Goal: Task Accomplishment & Management: Manage account settings

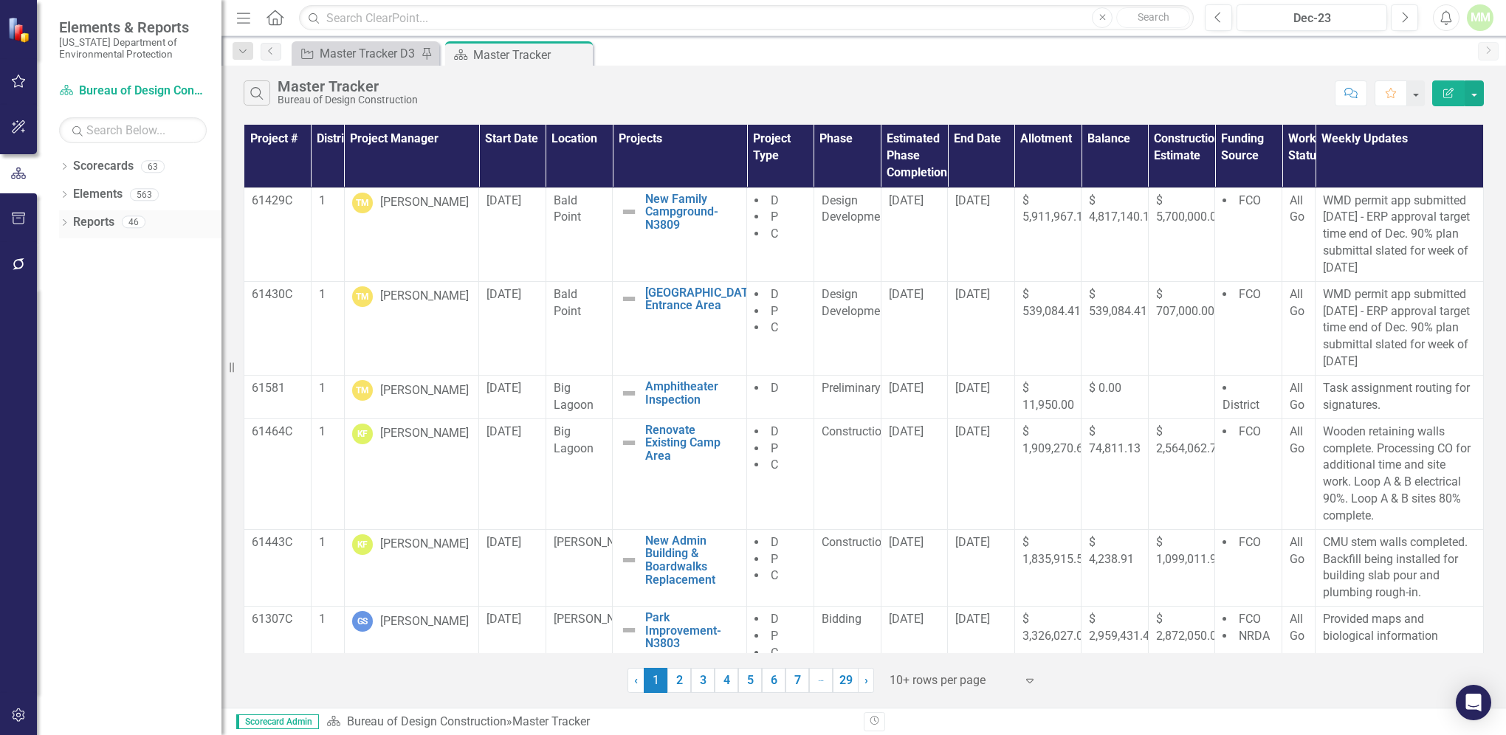
click at [111, 227] on link "Reports" at bounding box center [93, 222] width 41 height 17
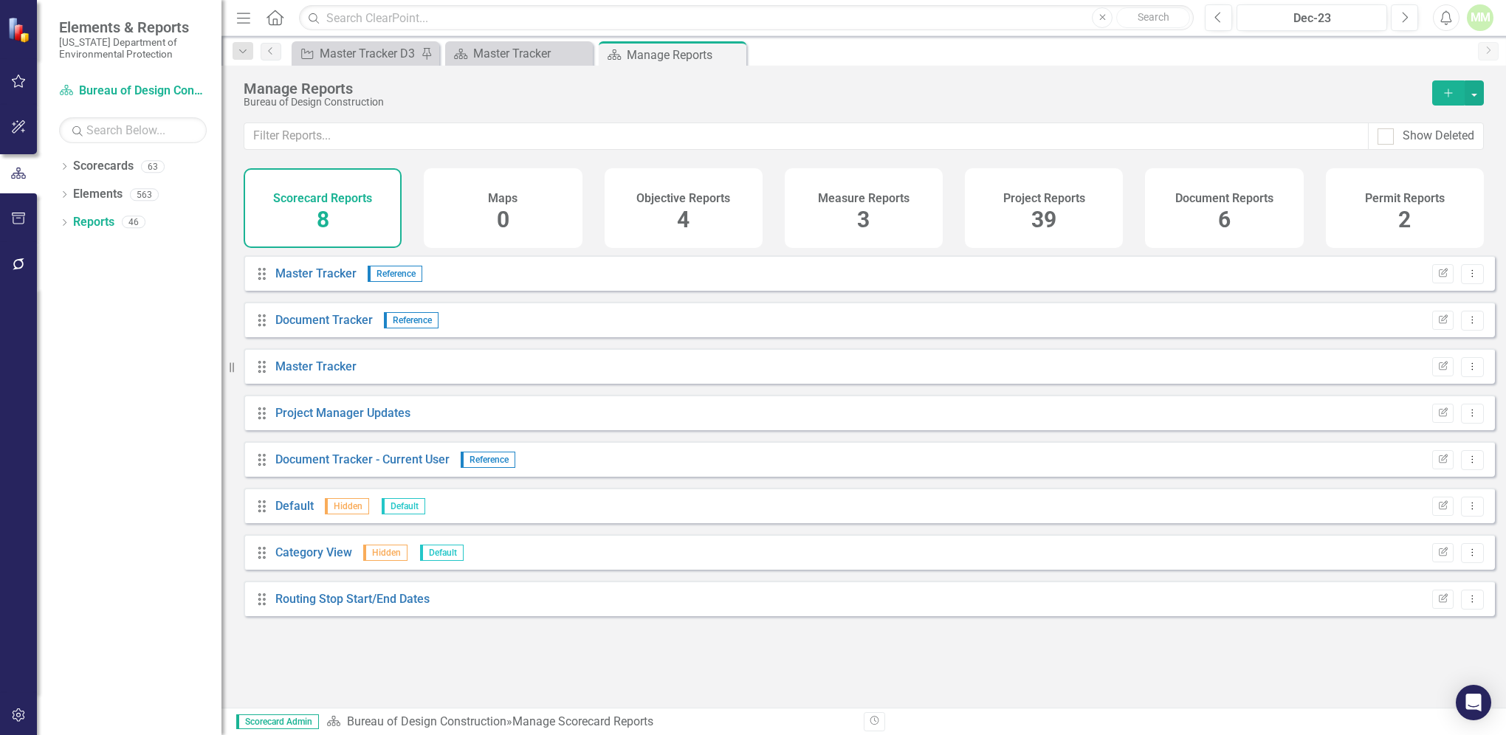
click at [1027, 222] on div "Project Reports 39" at bounding box center [1044, 208] width 158 height 80
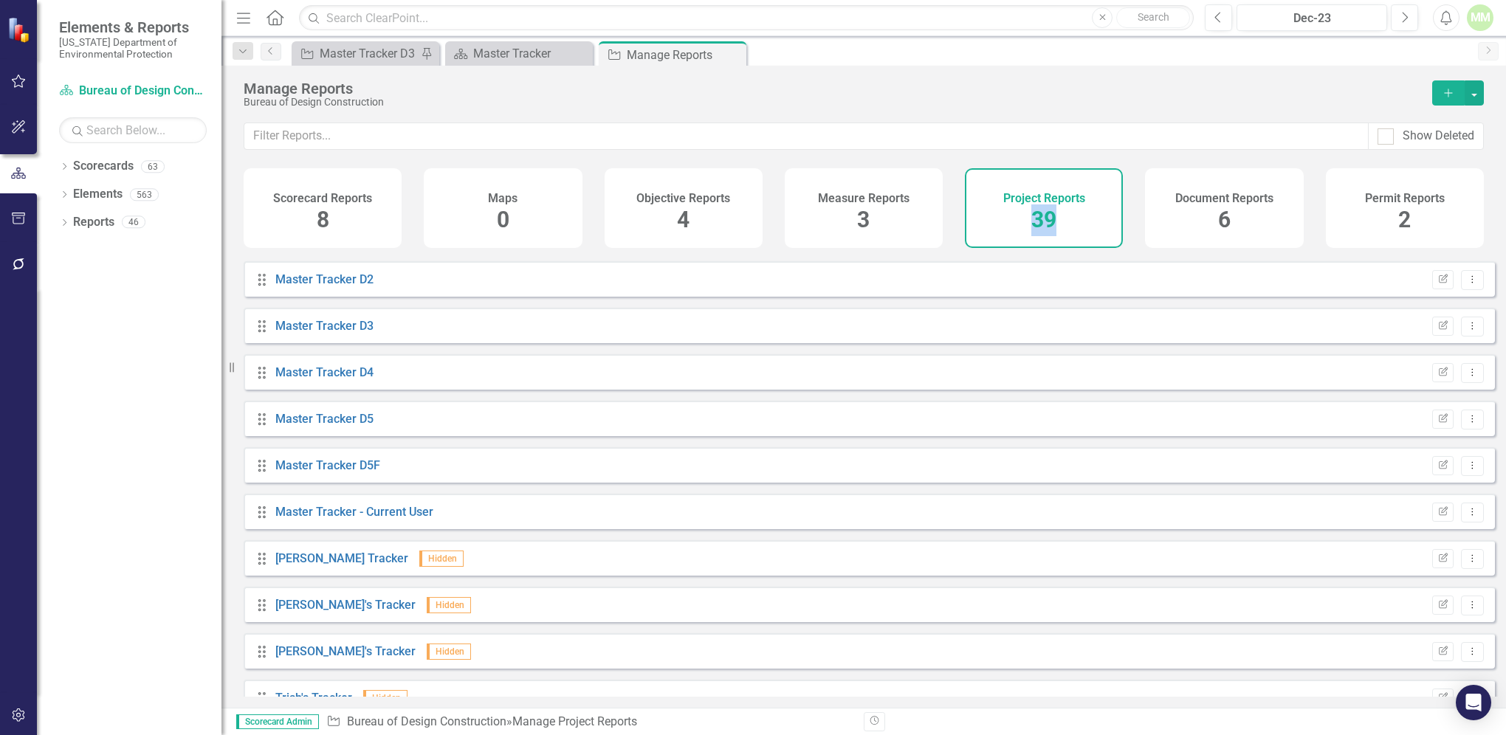
scroll to position [785, 0]
click at [307, 425] on link "Master Tracker D5" at bounding box center [324, 418] width 98 height 14
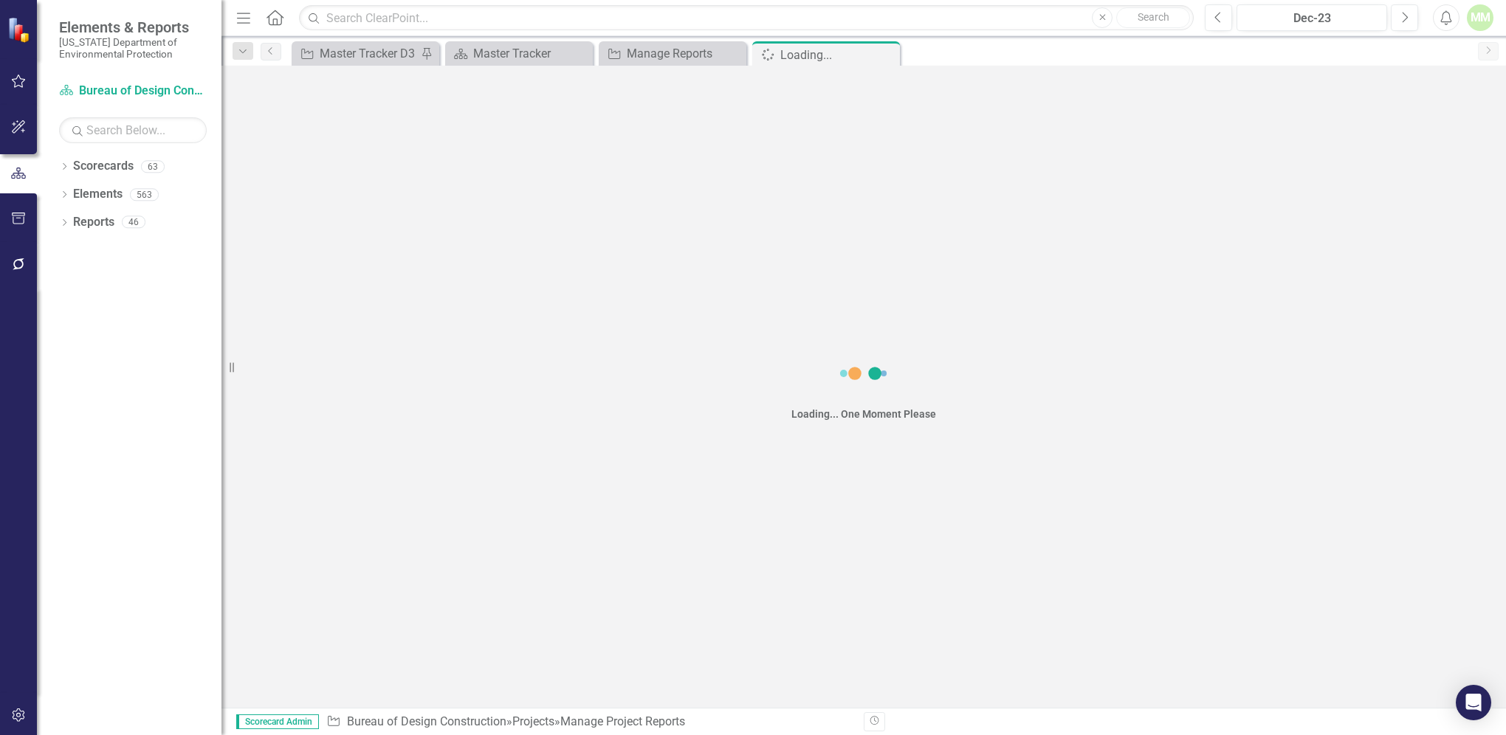
click at [307, 431] on div "Loading... One Moment Please" at bounding box center [863, 387] width 1284 height 642
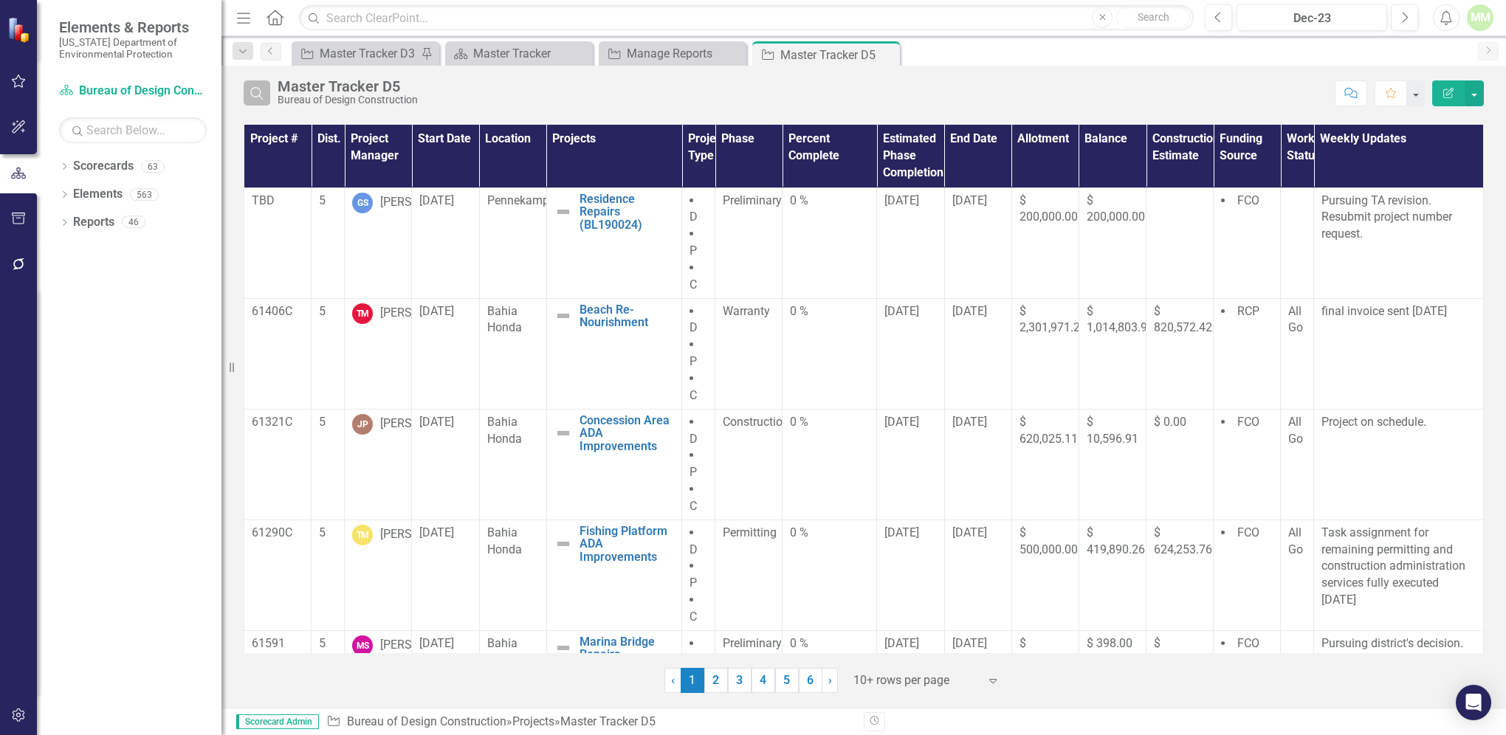
click at [260, 90] on icon "button" at bounding box center [256, 93] width 13 height 13
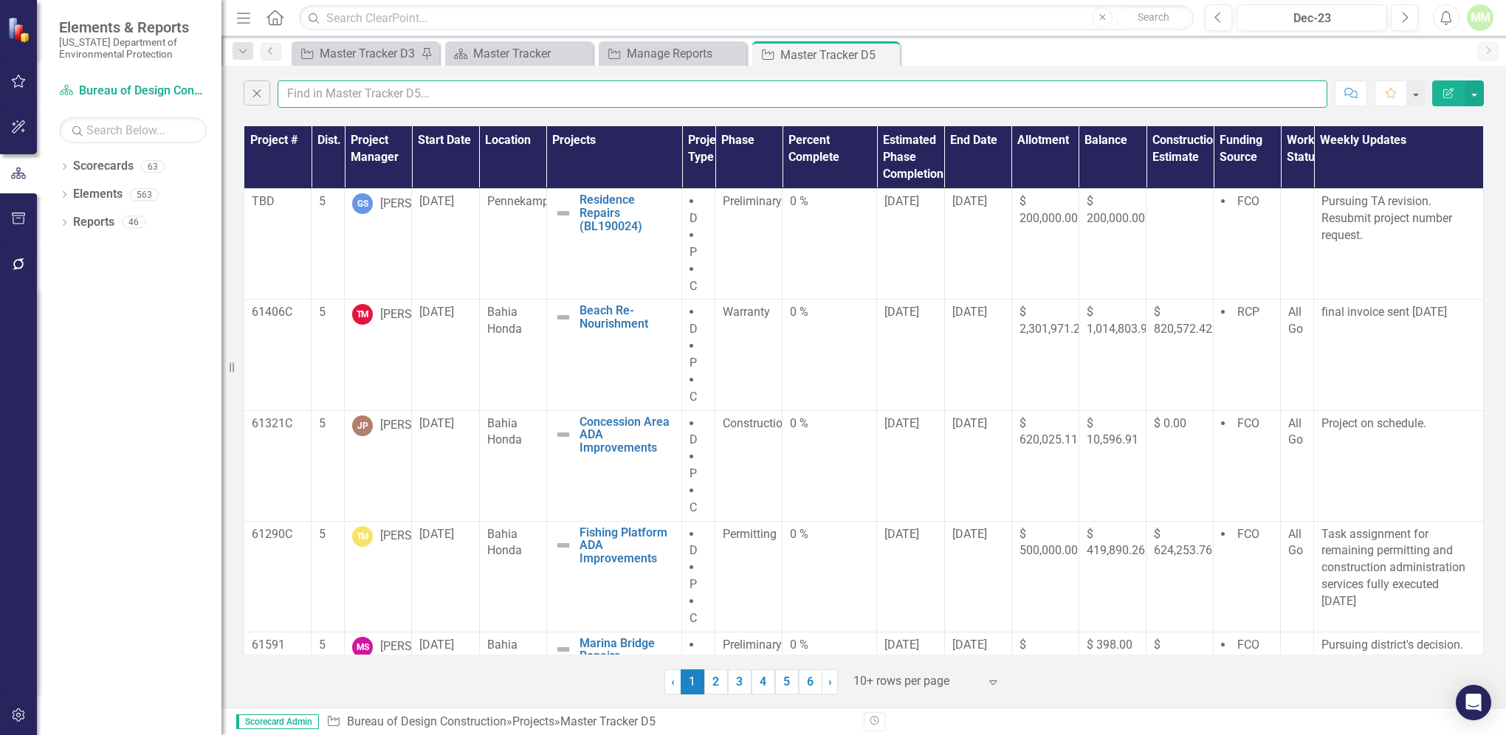
click at [292, 94] on input "text" at bounding box center [803, 93] width 1050 height 27
type input "[PERSON_NAME]"
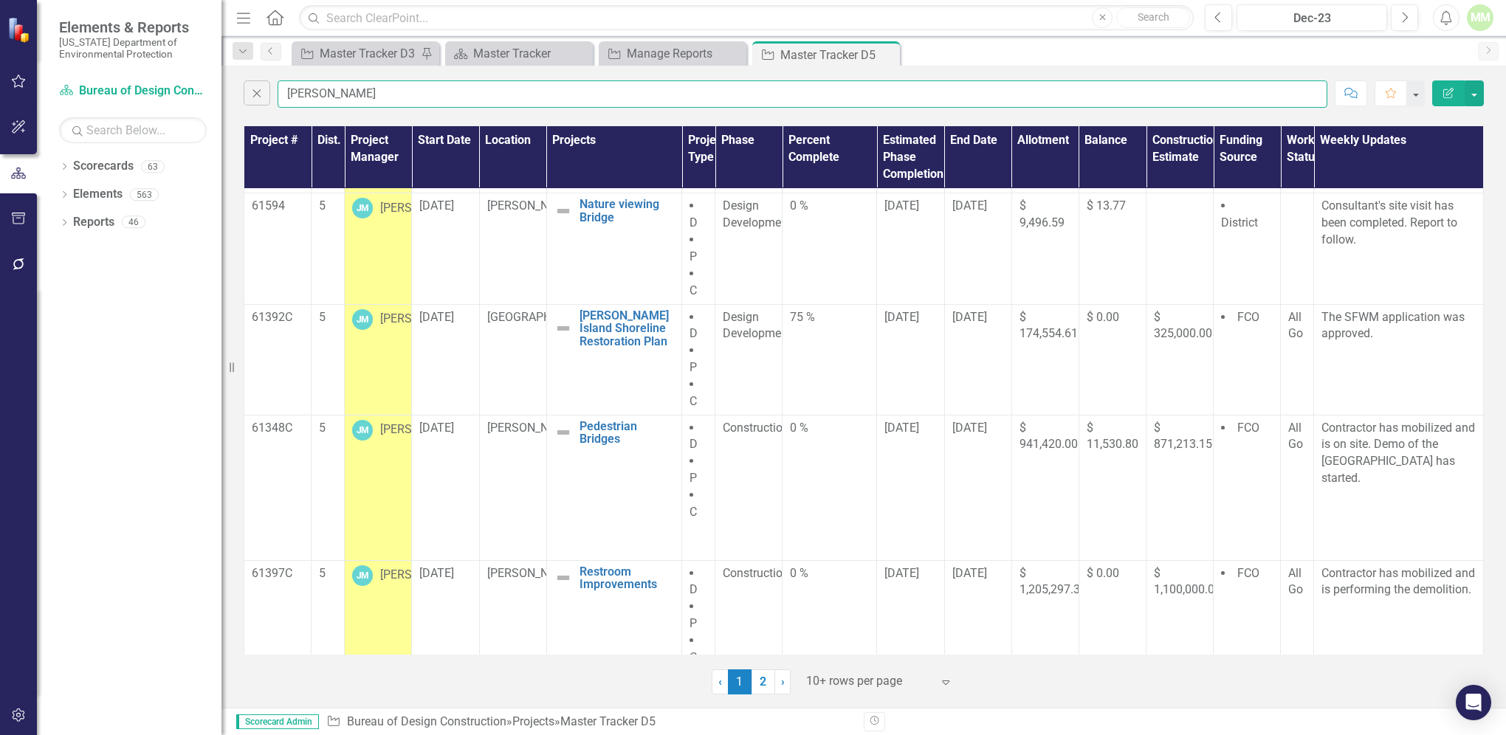
scroll to position [608, 0]
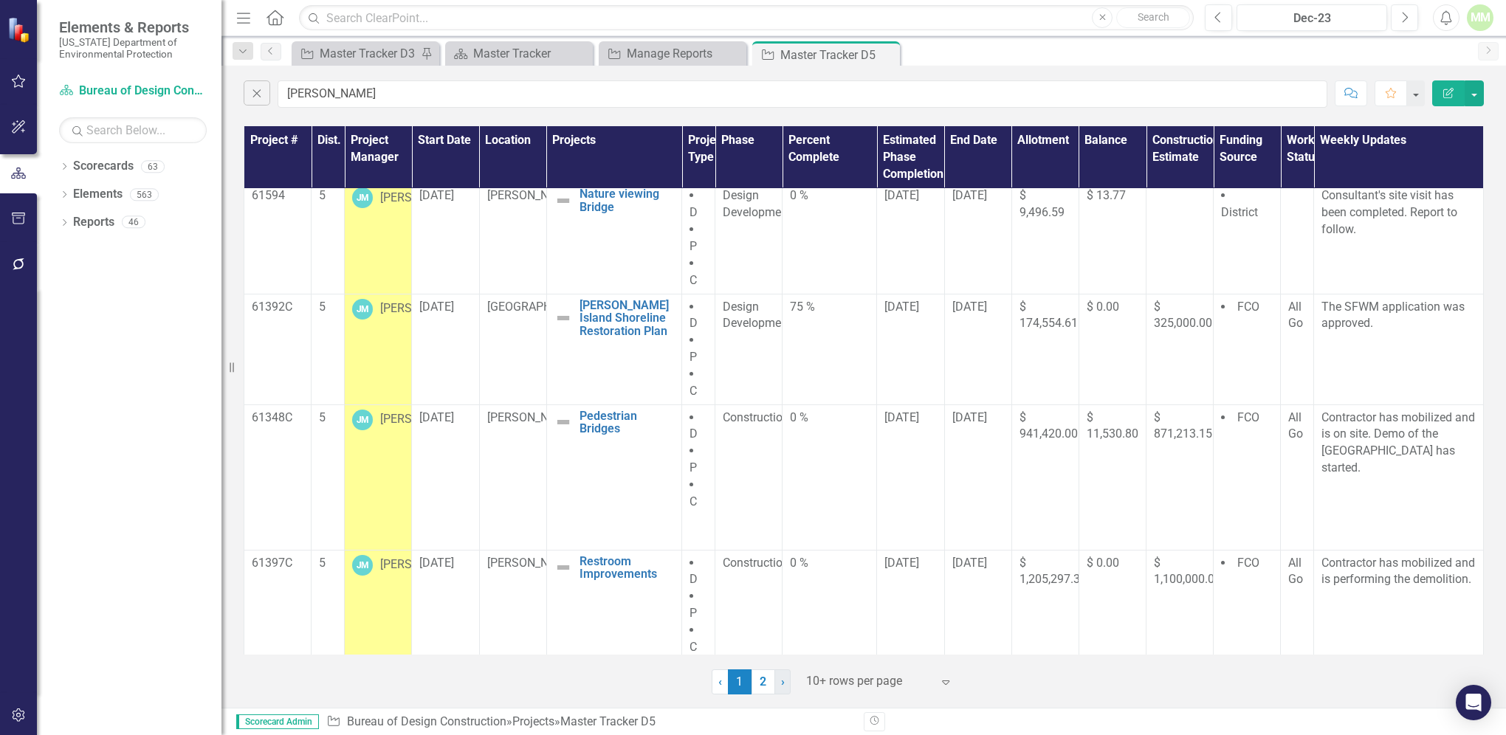
click at [785, 684] on link "› Next" at bounding box center [782, 681] width 16 height 25
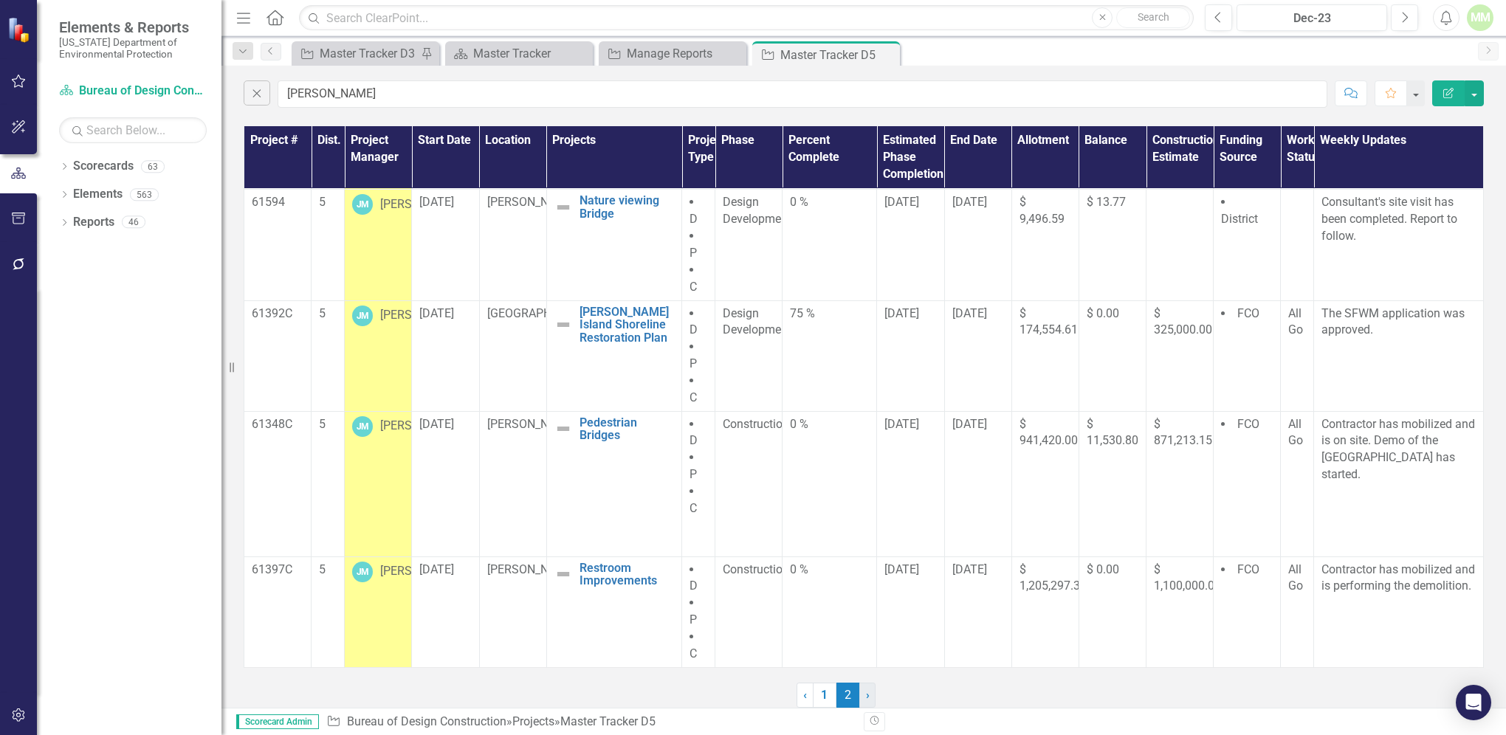
scroll to position [0, 0]
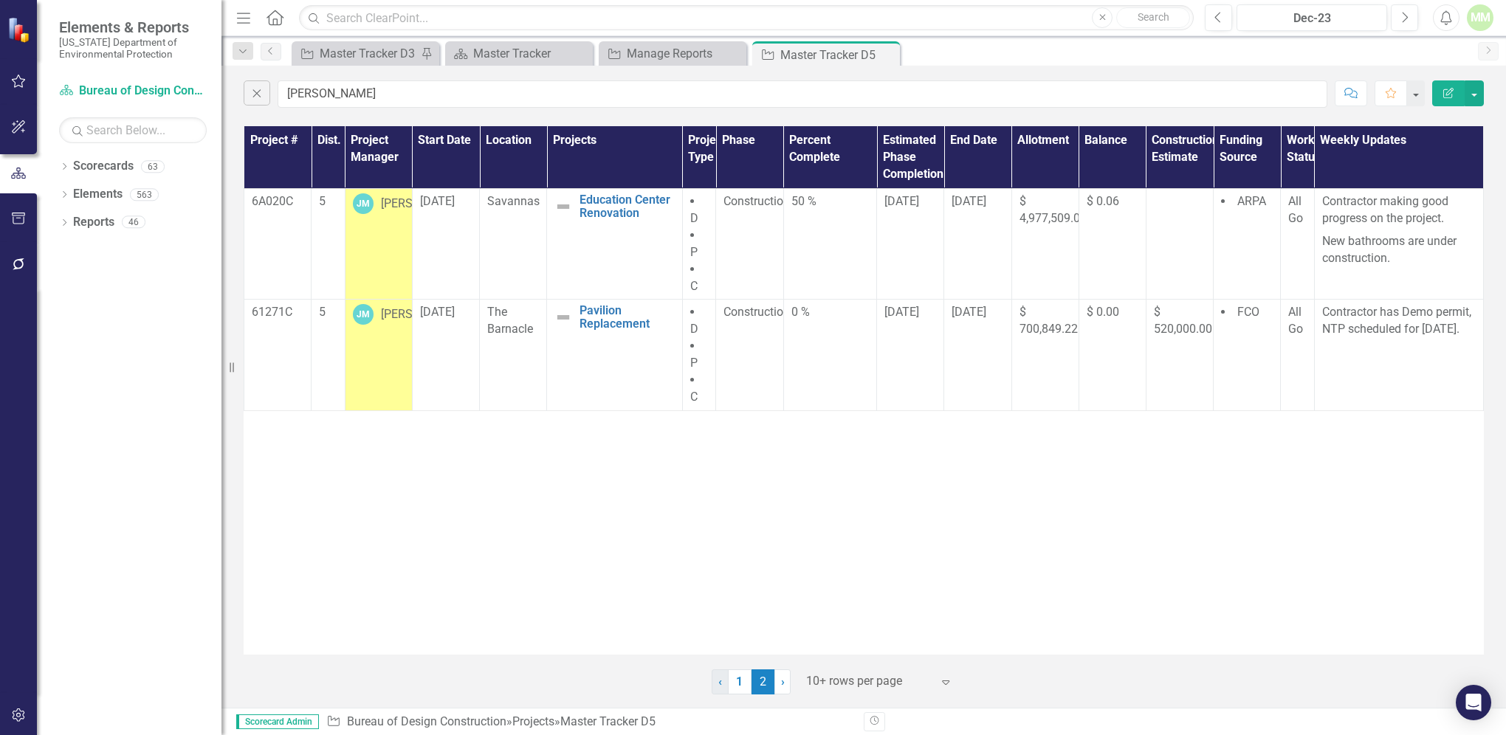
click at [719, 683] on span "‹" at bounding box center [720, 682] width 4 height 14
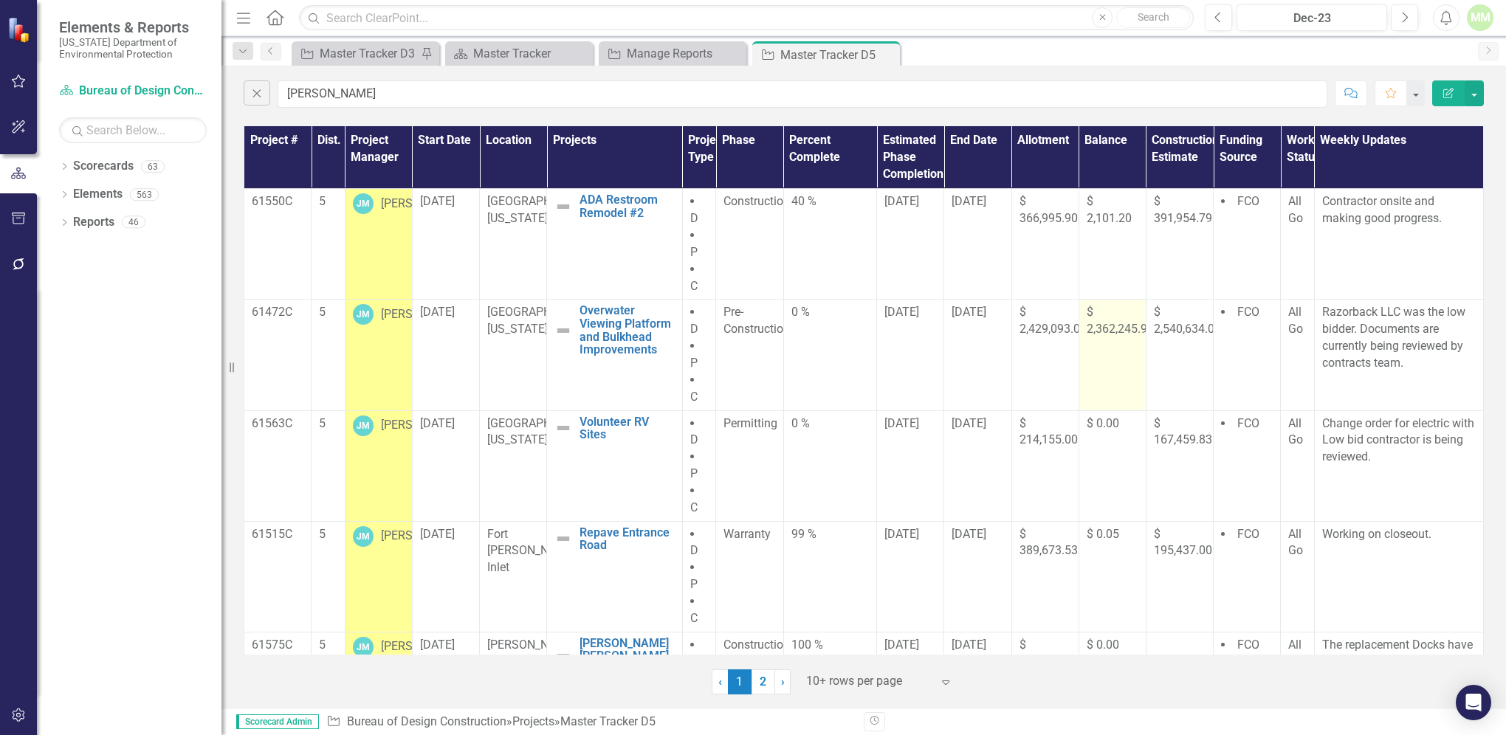
click at [1101, 337] on div "$ 2,362,245.90" at bounding box center [1112, 321] width 52 height 34
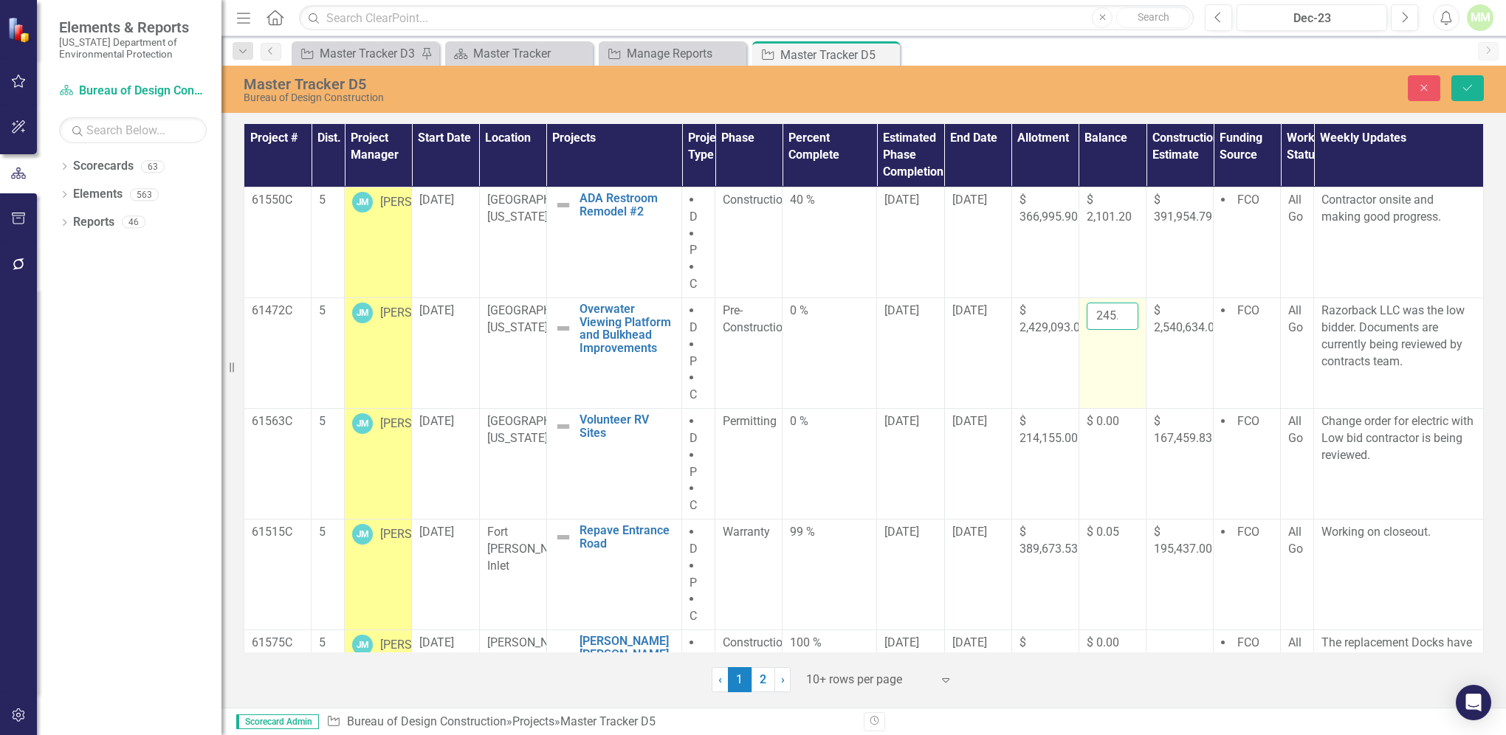
scroll to position [0, 35]
drag, startPoint x: 1086, startPoint y: 314, endPoint x: 1117, endPoint y: 317, distance: 30.3
click at [1113, 314] on input "2362245.9" at bounding box center [1112, 316] width 52 height 27
type input "2169966.54"
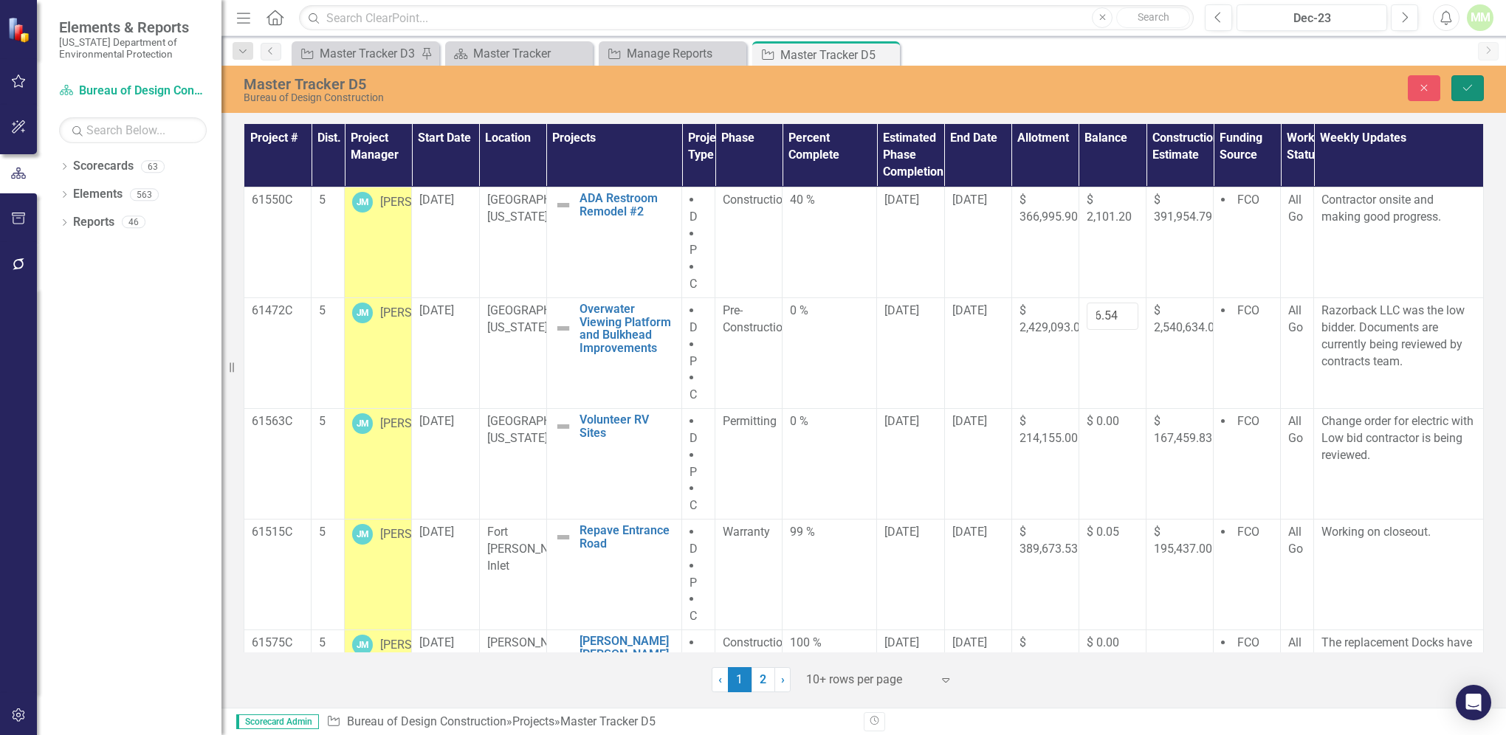
click at [1471, 89] on icon "Save" at bounding box center [1467, 88] width 13 height 10
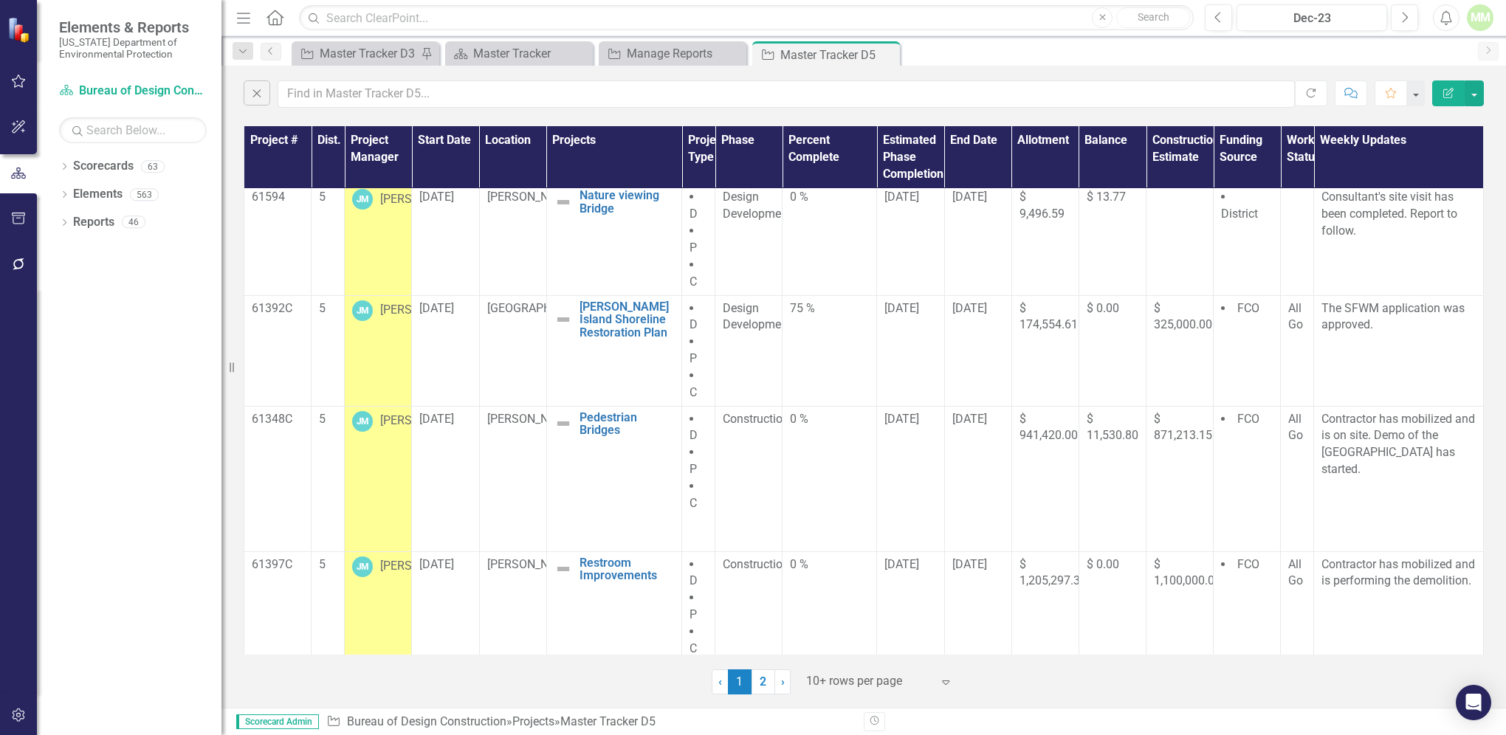
scroll to position [608, 0]
click at [1019, 441] on span "$ 941,420.00" at bounding box center [1048, 425] width 58 height 31
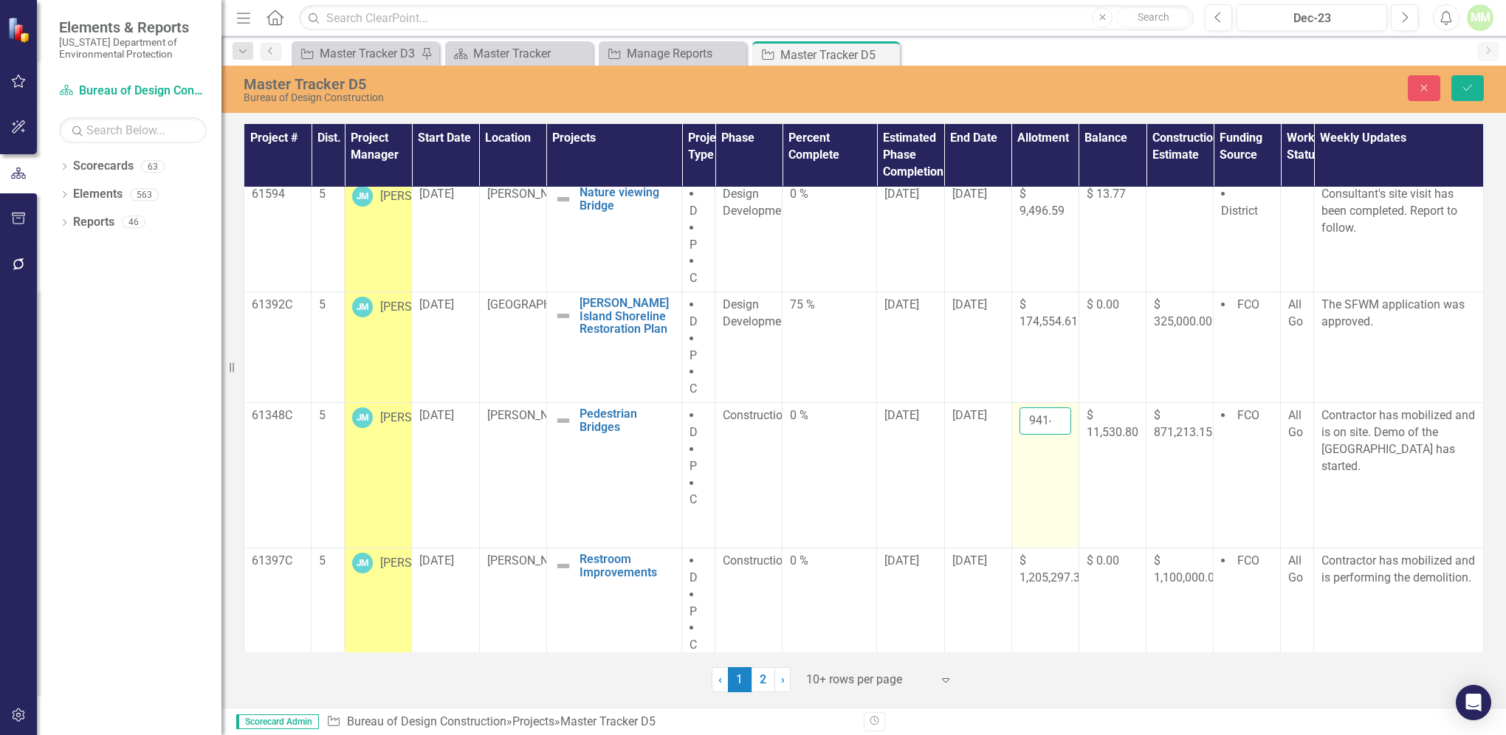
scroll to position [0, 18]
drag, startPoint x: 1020, startPoint y: 431, endPoint x: 1050, endPoint y: 428, distance: 29.7
click at [1050, 428] on input "941420" at bounding box center [1045, 420] width 52 height 27
type input "959981.80"
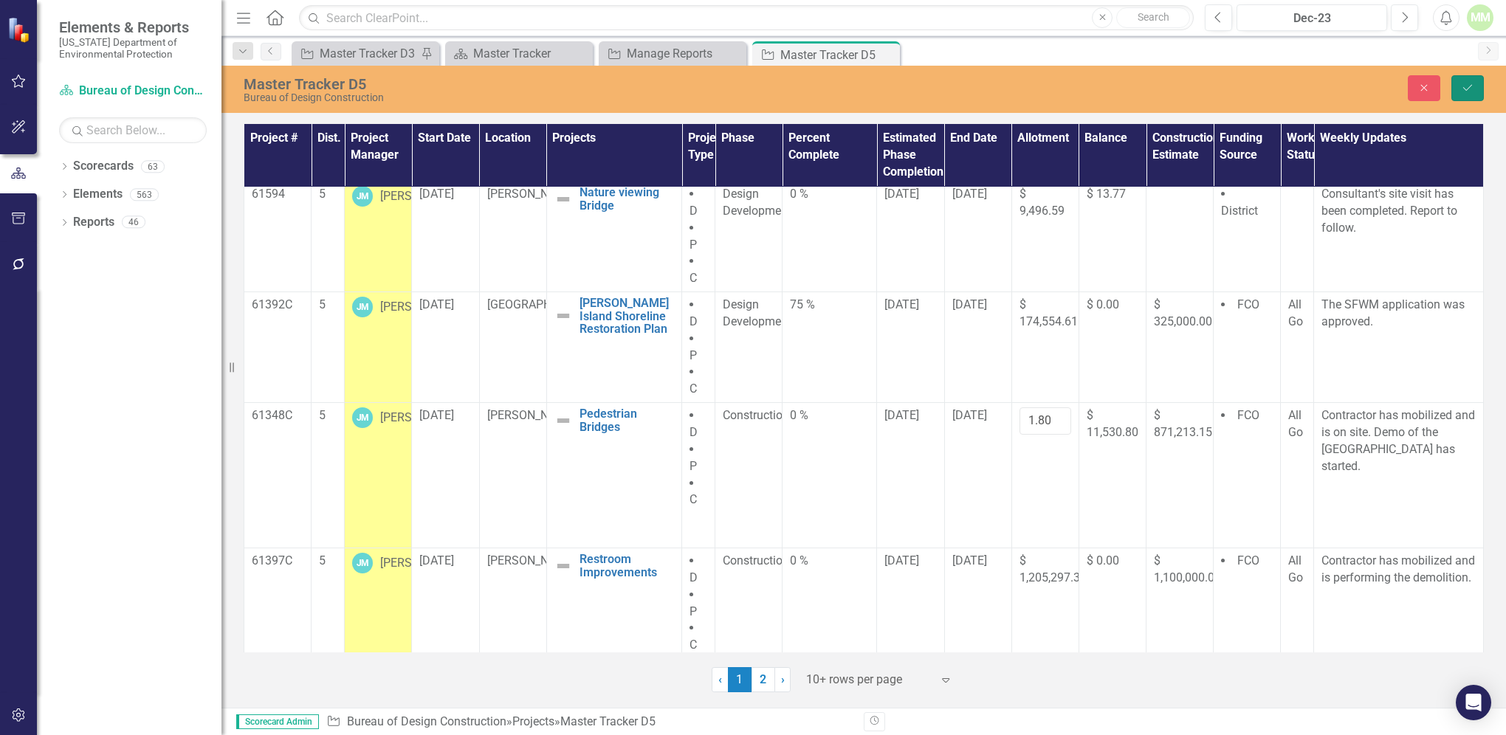
click at [1473, 89] on icon "Save" at bounding box center [1467, 88] width 13 height 10
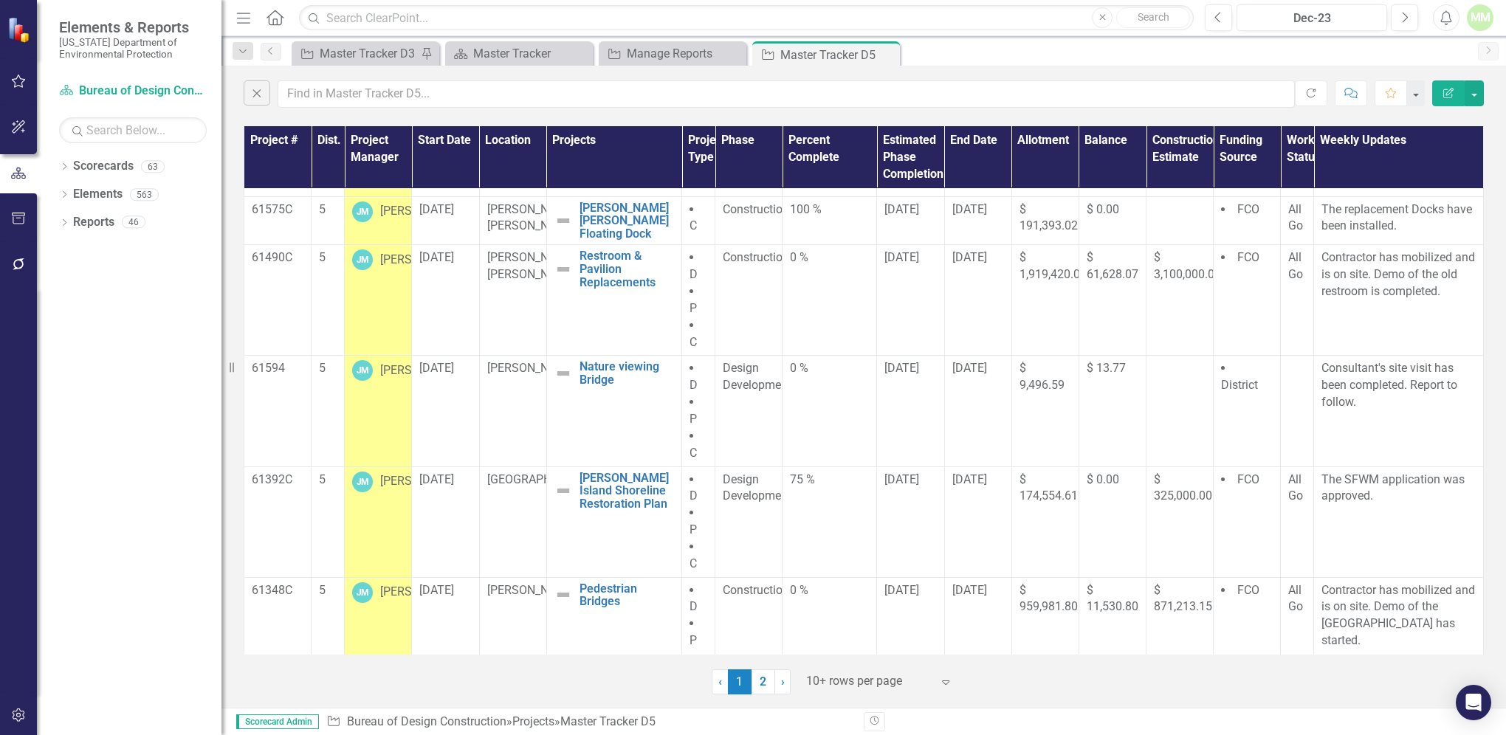
scroll to position [608, 0]
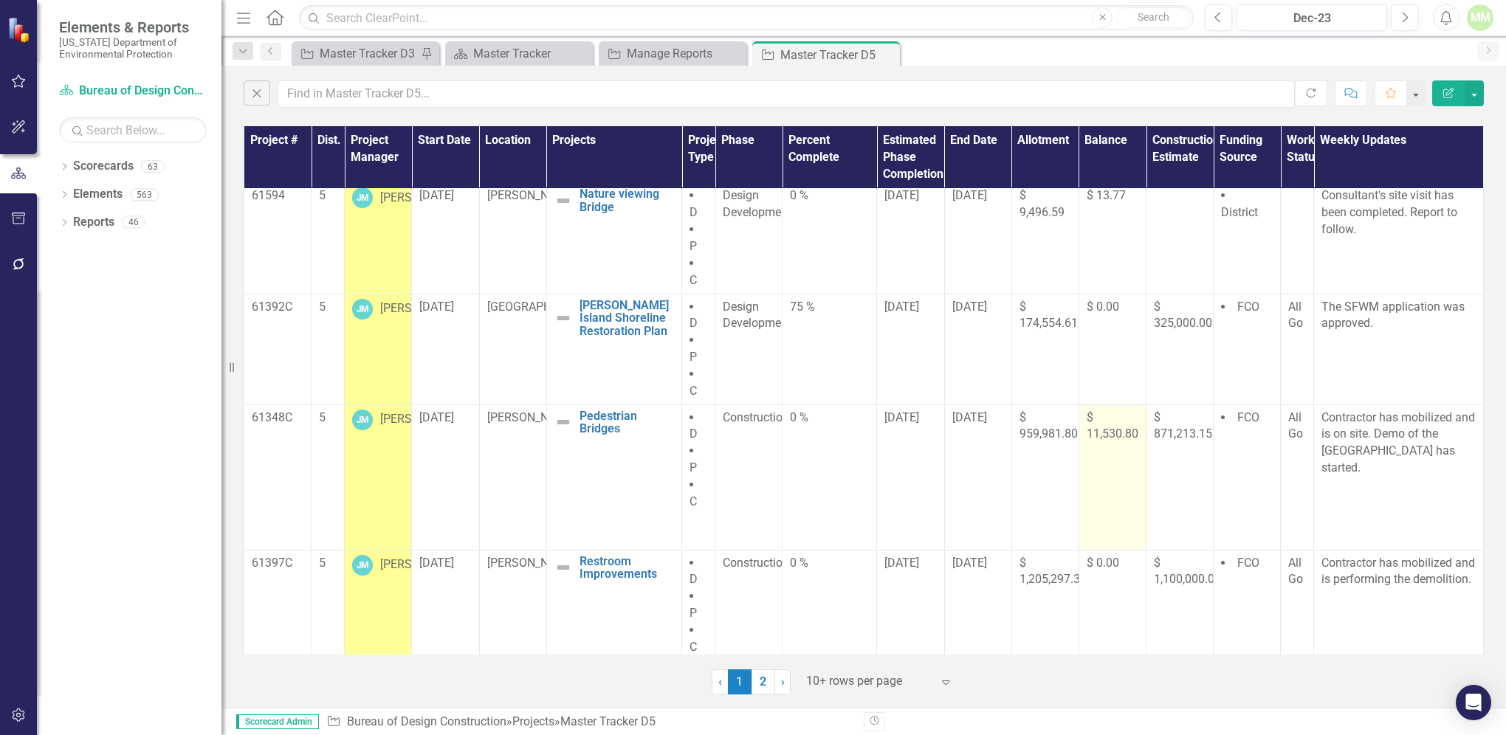
click at [1086, 441] on span "$ 11,530.80" at bounding box center [1112, 425] width 52 height 31
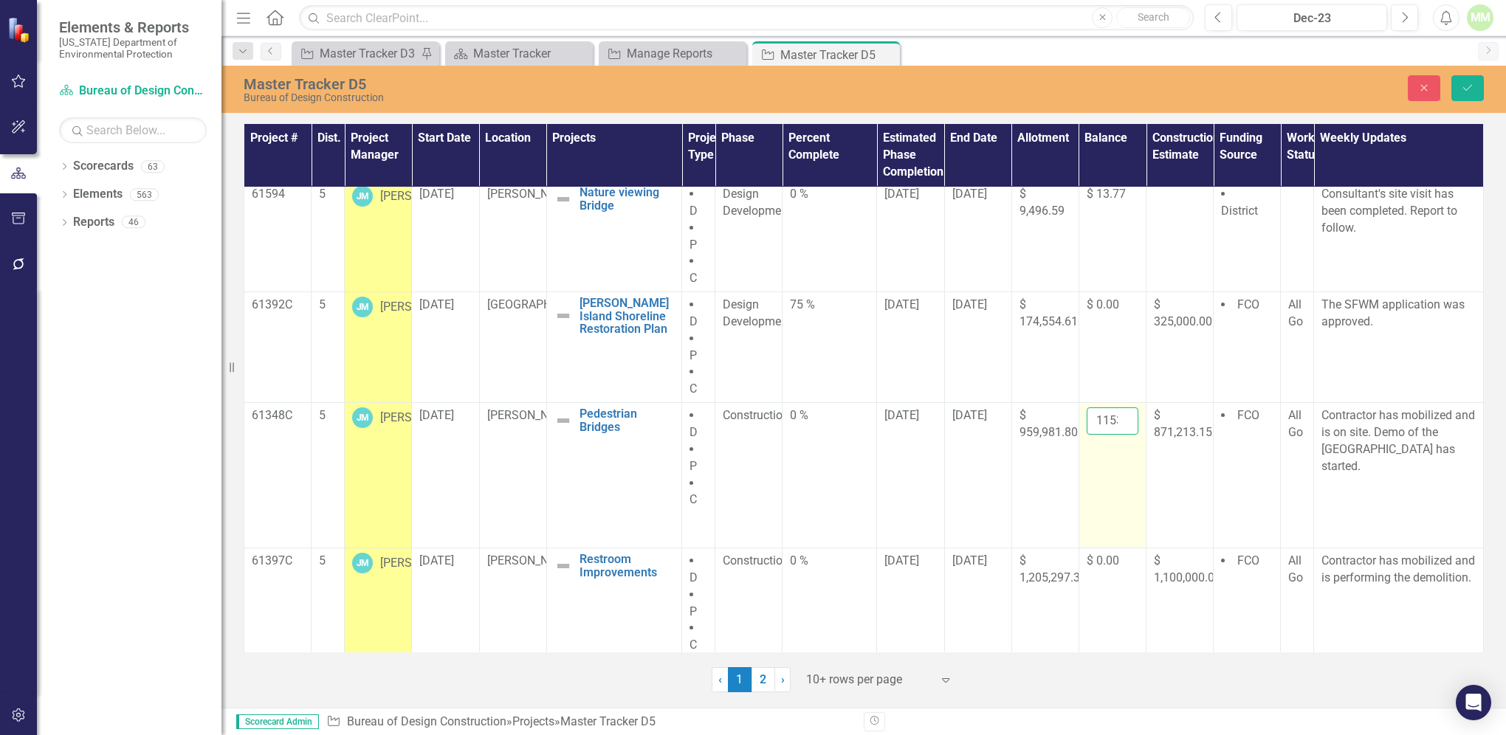
scroll to position [0, 21]
drag, startPoint x: 1083, startPoint y: 434, endPoint x: 1124, endPoint y: 432, distance: 40.7
click at [1124, 432] on input "11530.8" at bounding box center [1112, 420] width 52 height 27
type input "0.00"
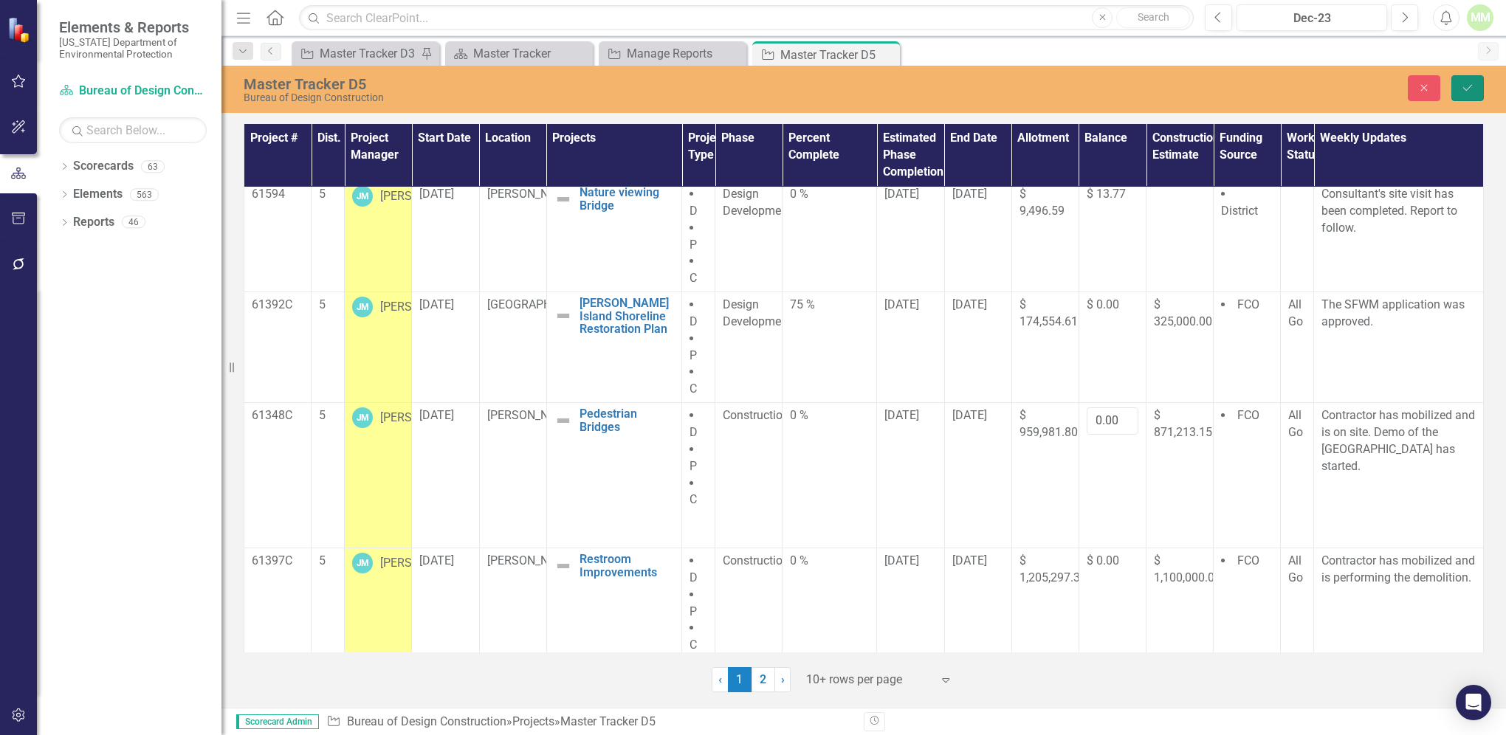
click at [1469, 79] on button "Save" at bounding box center [1467, 88] width 32 height 26
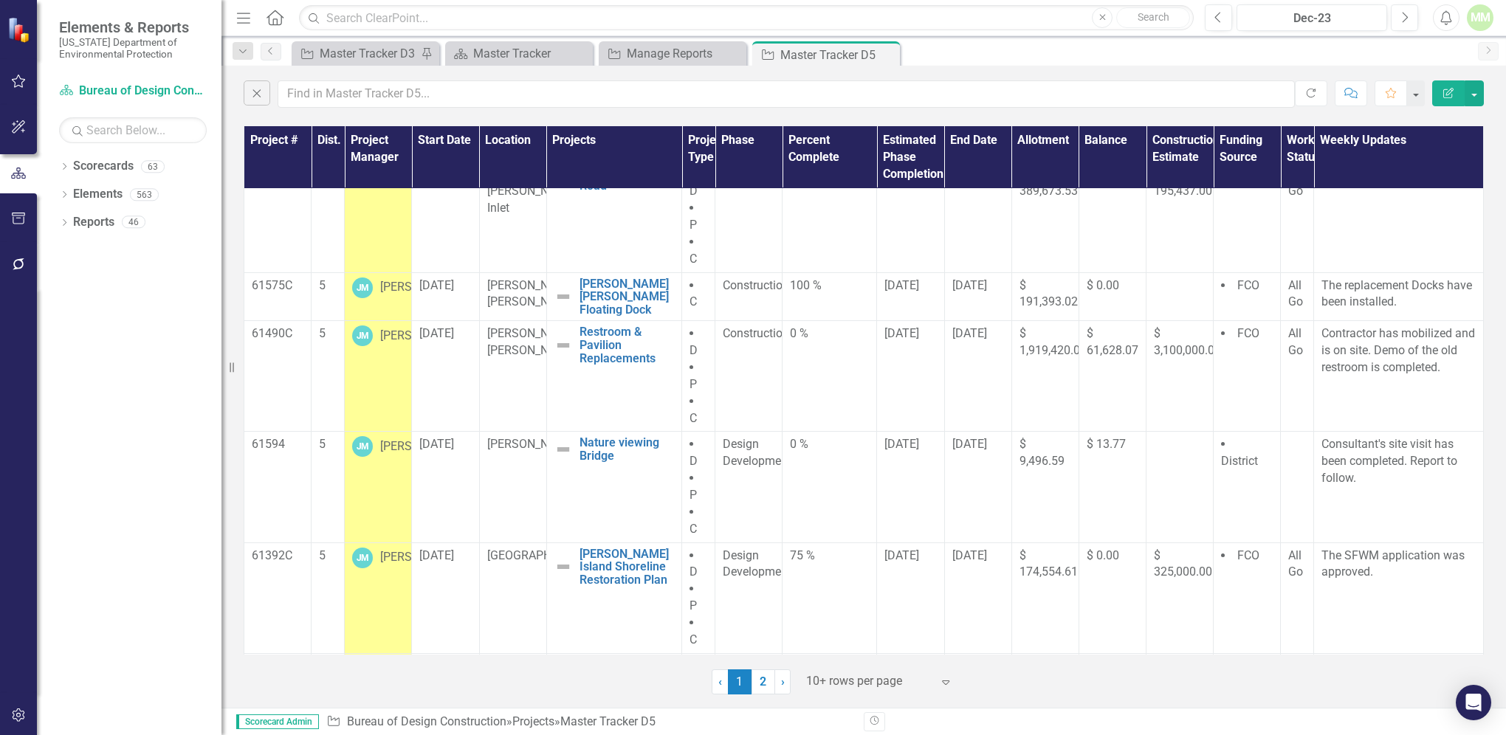
scroll to position [608, 0]
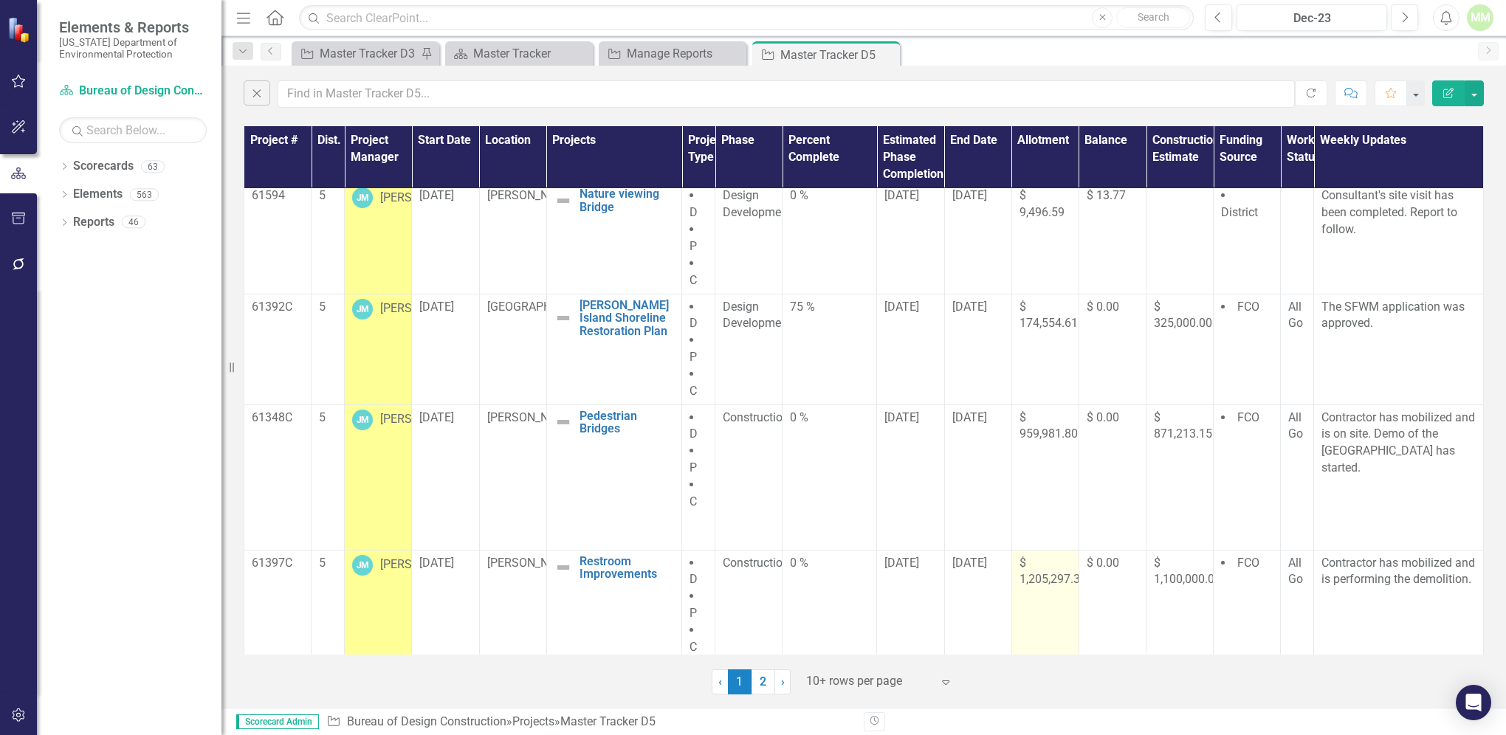
click at [1039, 576] on span "$ 1,205,297.32" at bounding box center [1052, 571] width 67 height 31
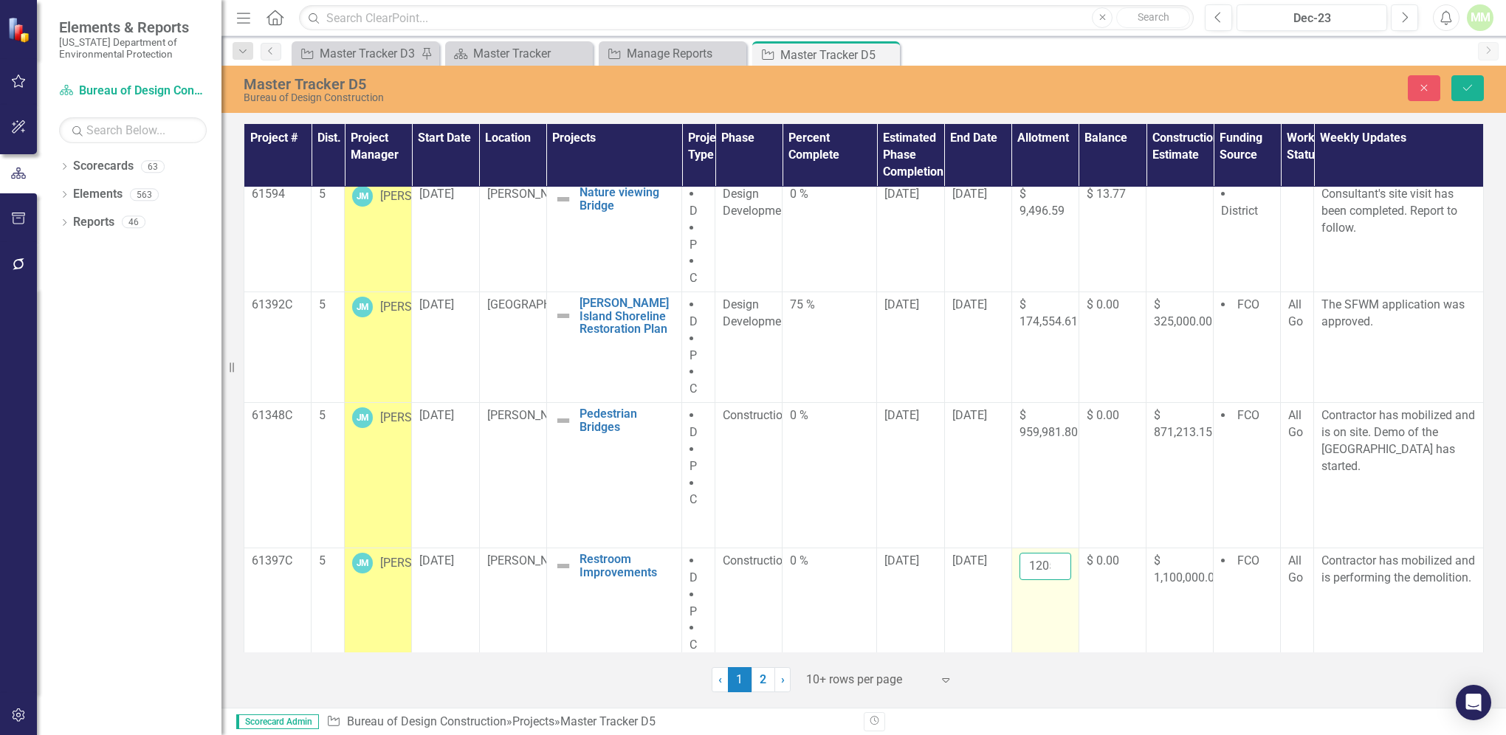
scroll to position [0, 41]
drag, startPoint x: 1019, startPoint y: 559, endPoint x: 1052, endPoint y: 558, distance: 34.0
click at [1052, 558] on input "1205297.32" at bounding box center [1045, 566] width 52 height 27
type input "1210160.70"
click at [1455, 86] on button "Save" at bounding box center [1467, 88] width 32 height 26
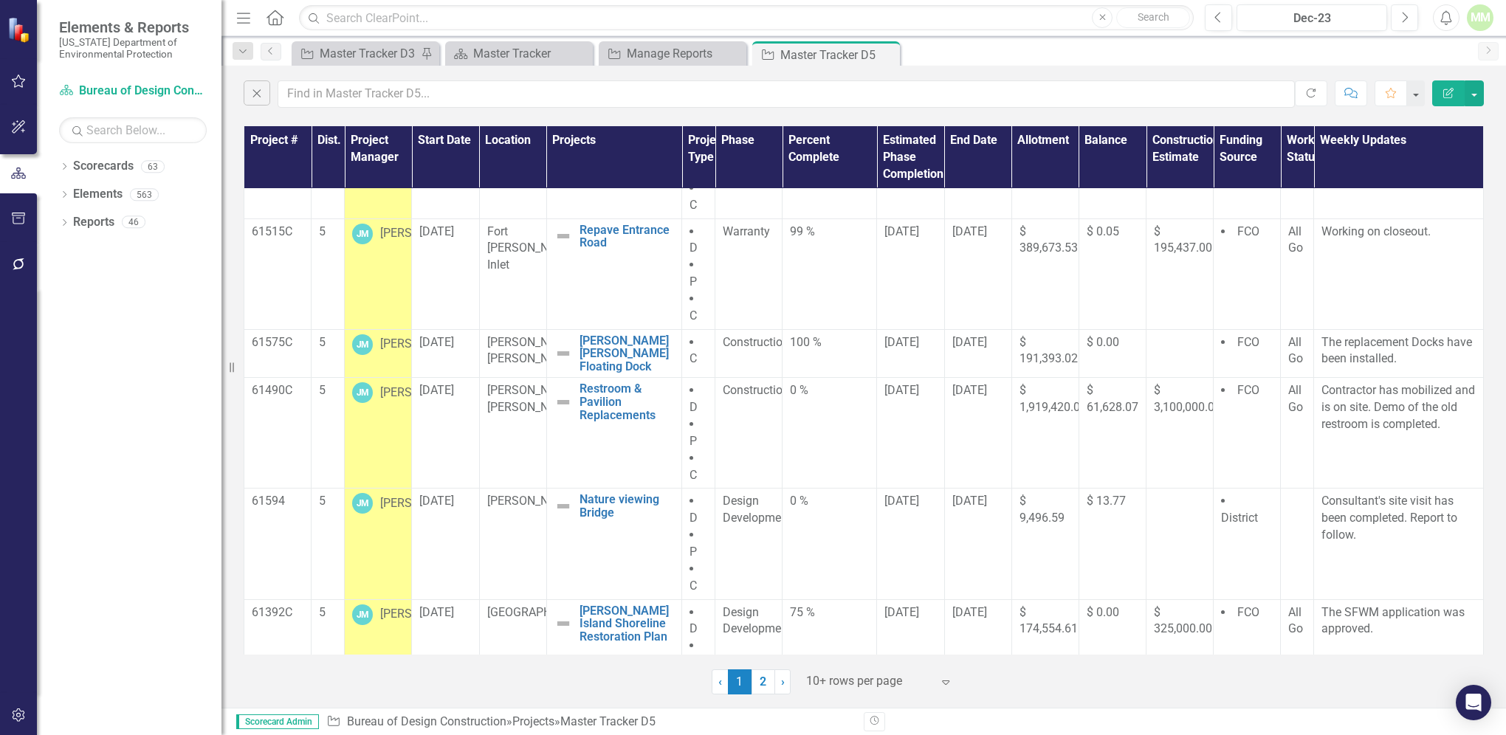
scroll to position [608, 0]
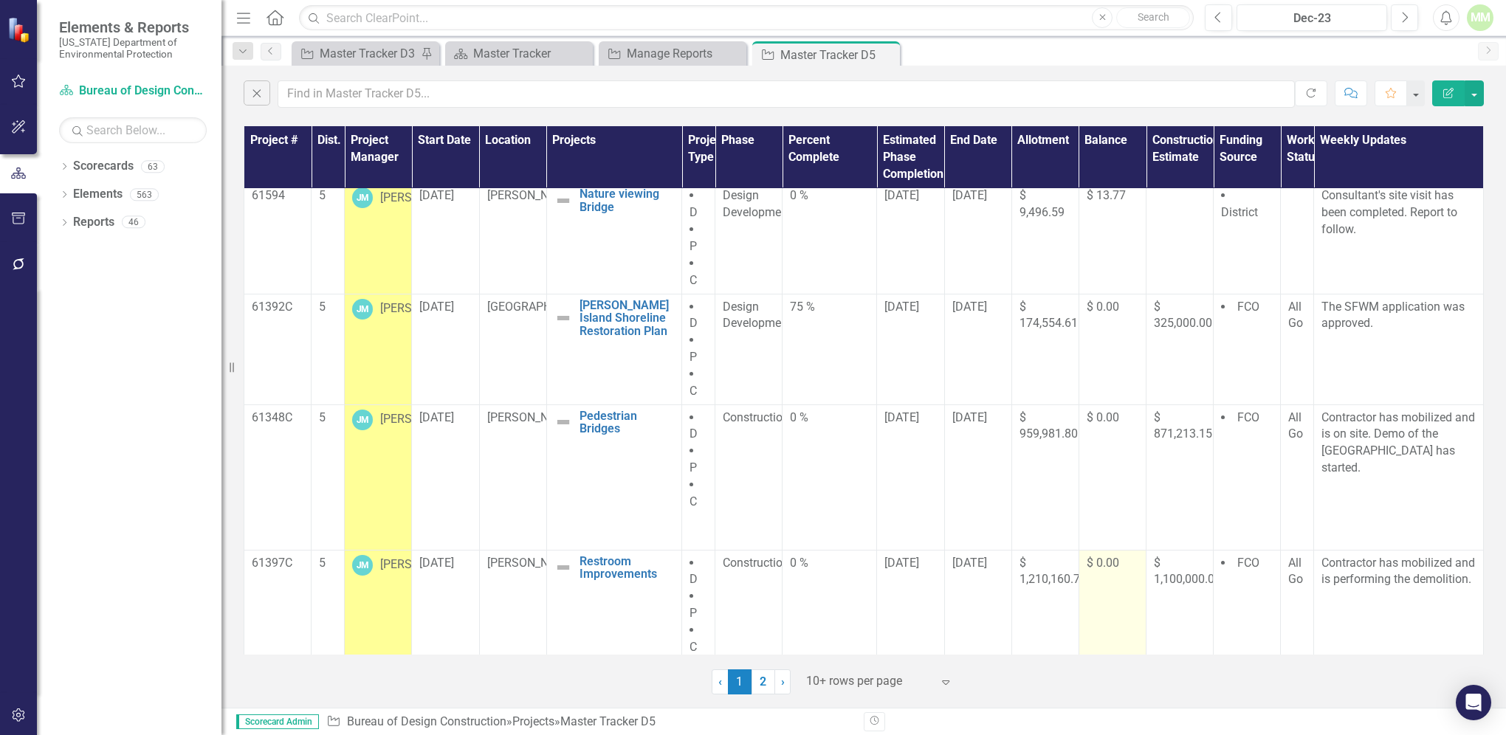
click at [1101, 556] on span "$ 0.00" at bounding box center [1102, 563] width 32 height 14
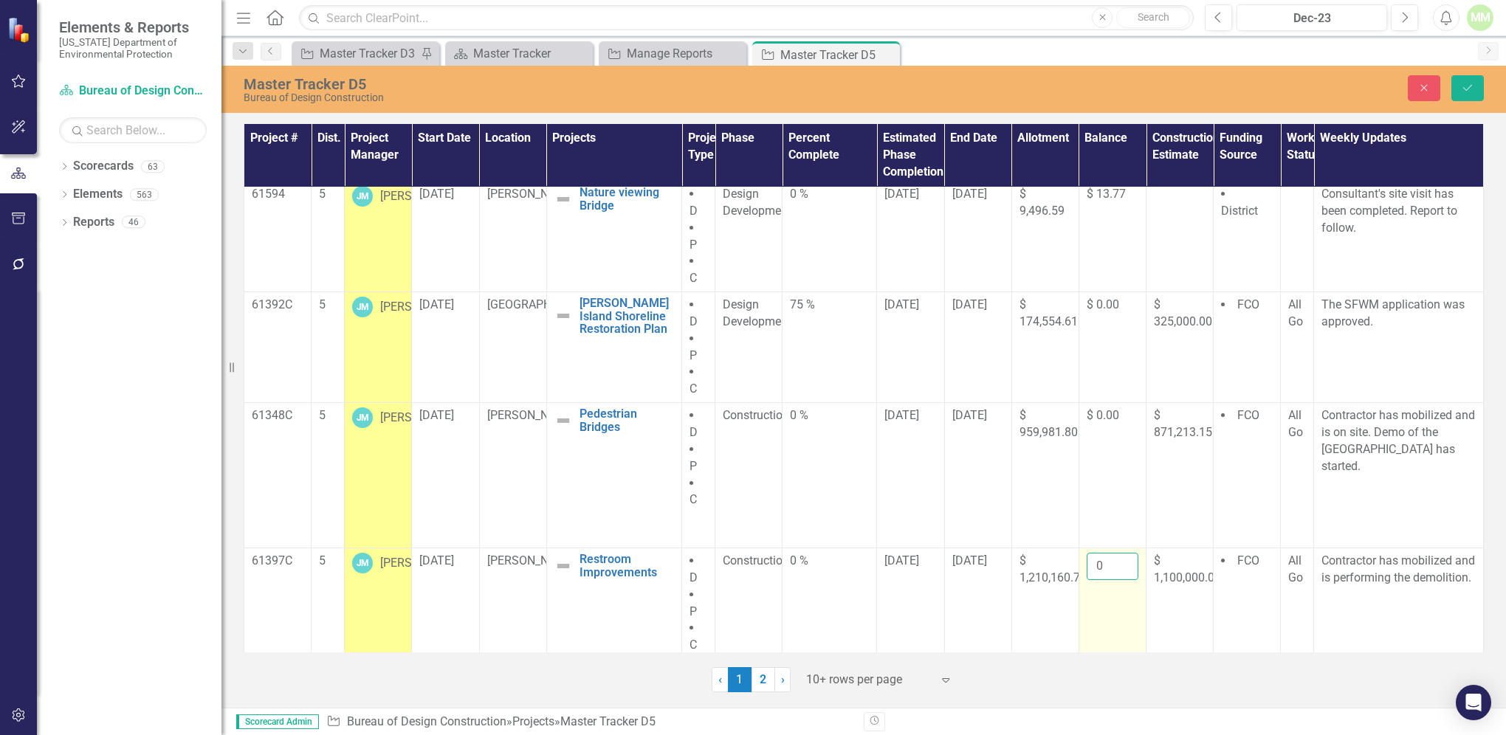
drag, startPoint x: 1086, startPoint y: 556, endPoint x: 1104, endPoint y: 554, distance: 18.6
click at [1104, 554] on input "0" at bounding box center [1112, 566] width 52 height 27
type input "5547.38"
click at [1469, 83] on icon "Save" at bounding box center [1467, 88] width 13 height 10
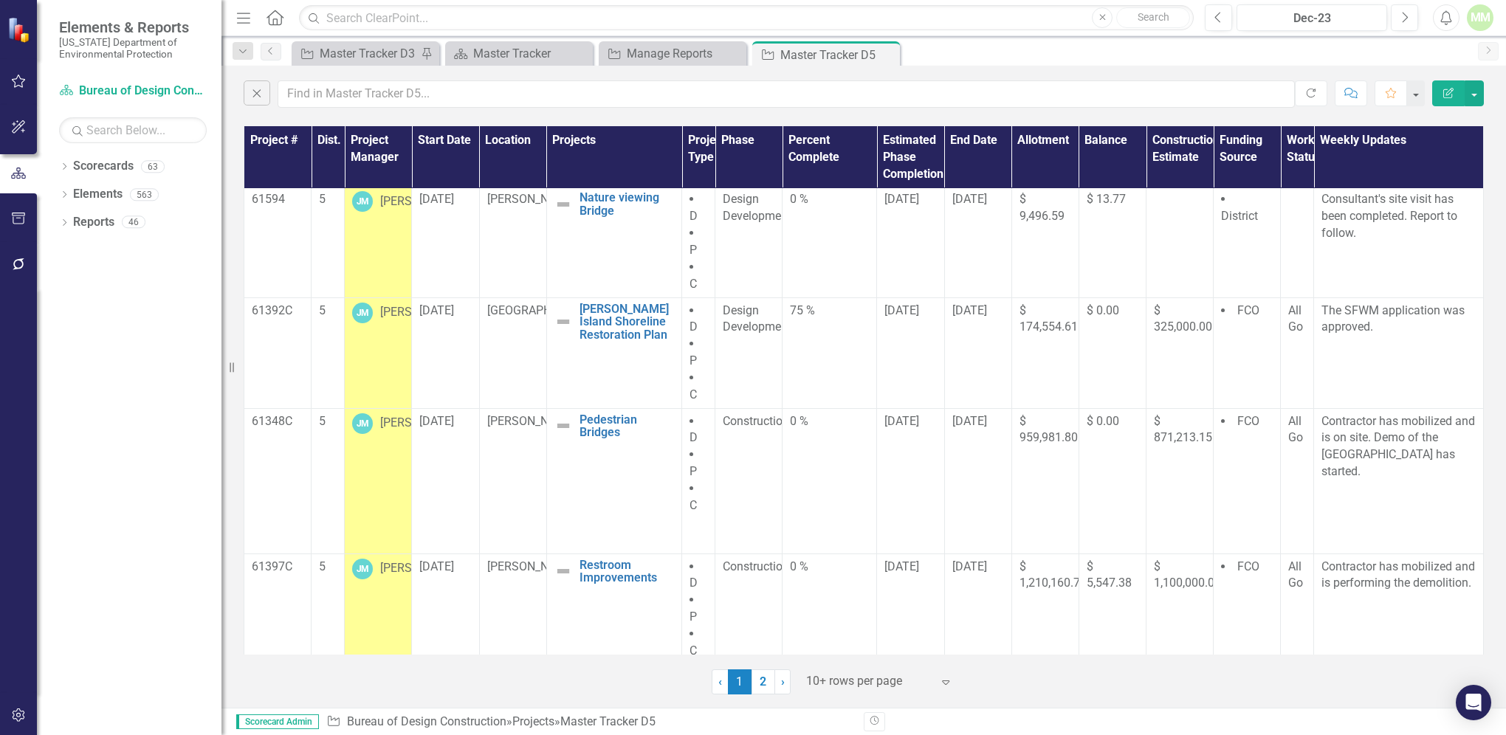
scroll to position [608, 0]
click at [783, 681] on span "›" at bounding box center [783, 682] width 4 height 14
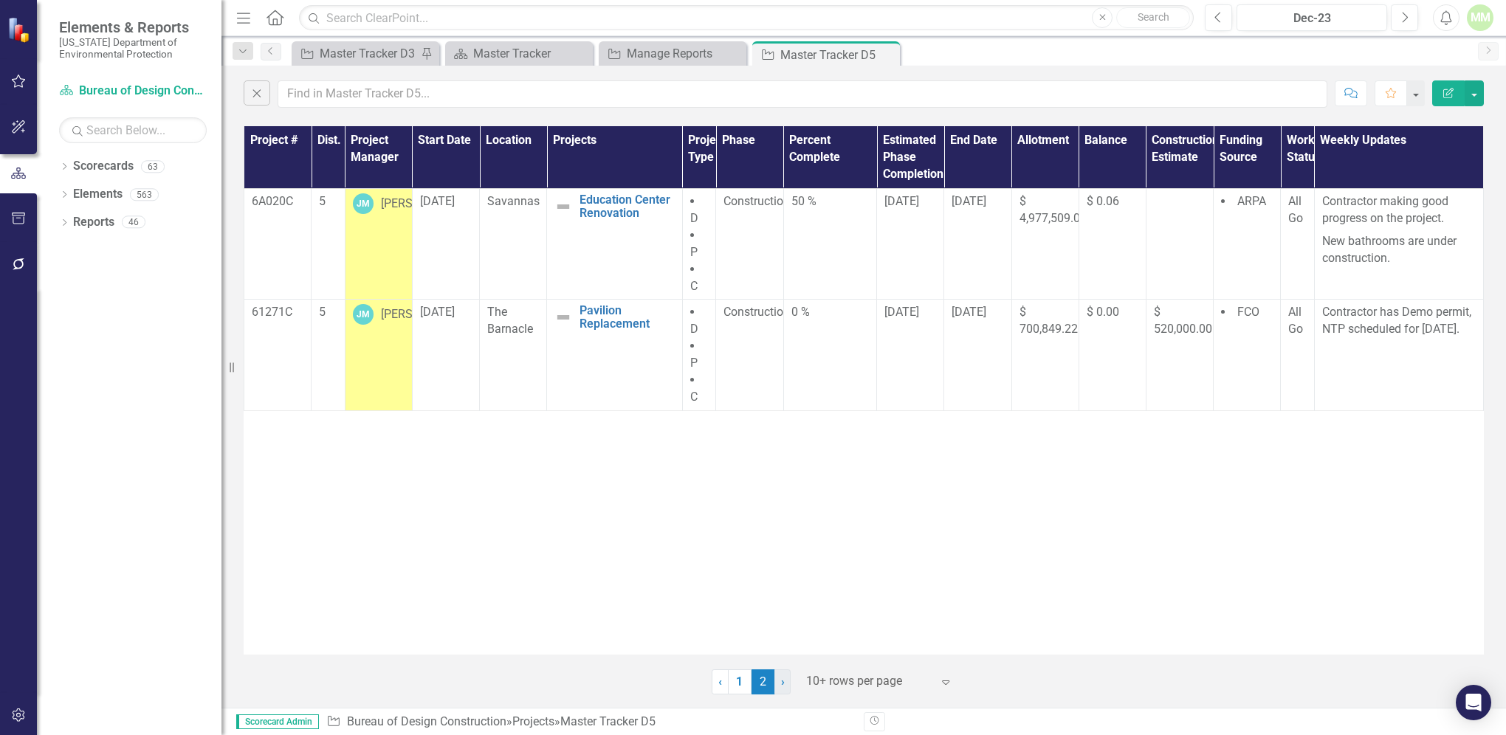
scroll to position [0, 0]
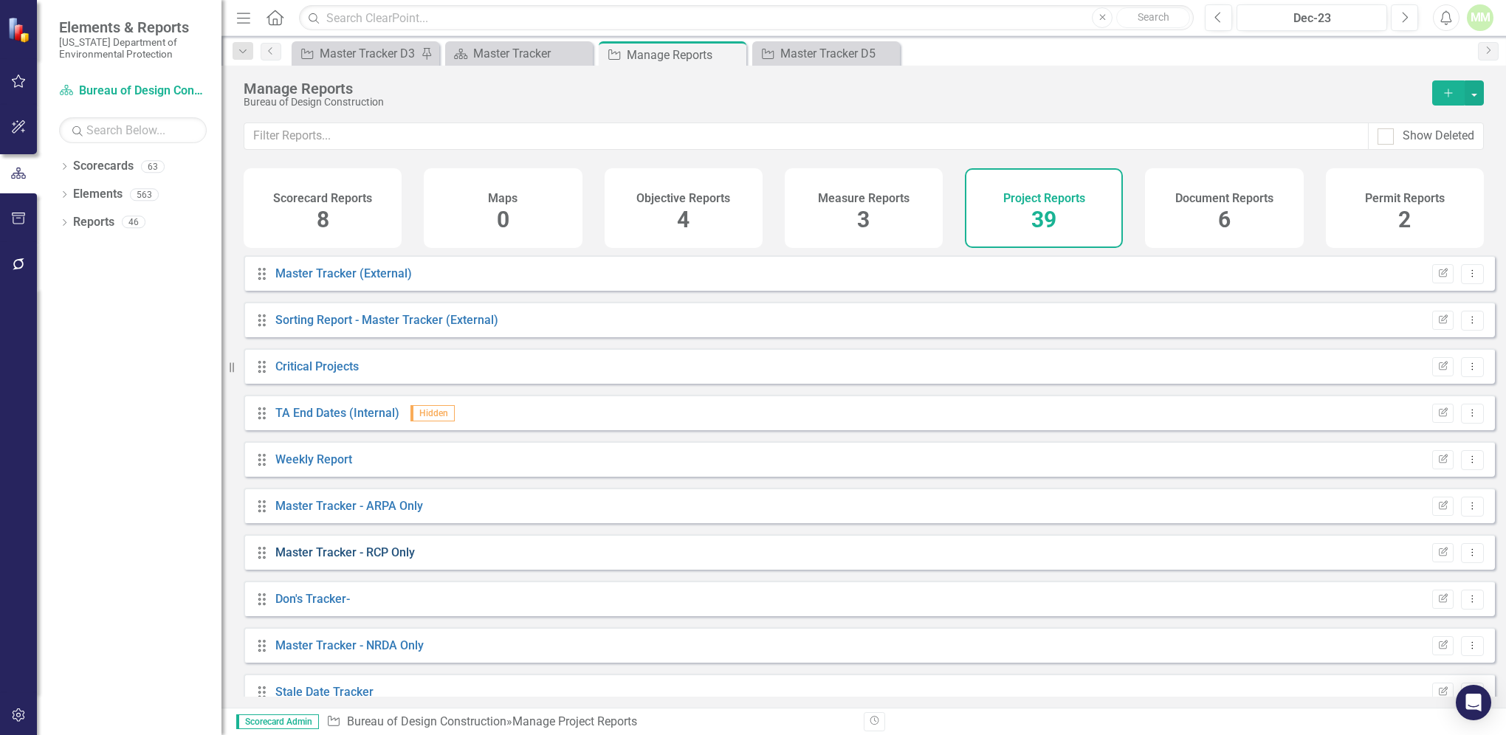
click at [322, 559] on link "Master Tracker - RCP Only" at bounding box center [344, 552] width 139 height 14
